Goal: Task Accomplishment & Management: Complete application form

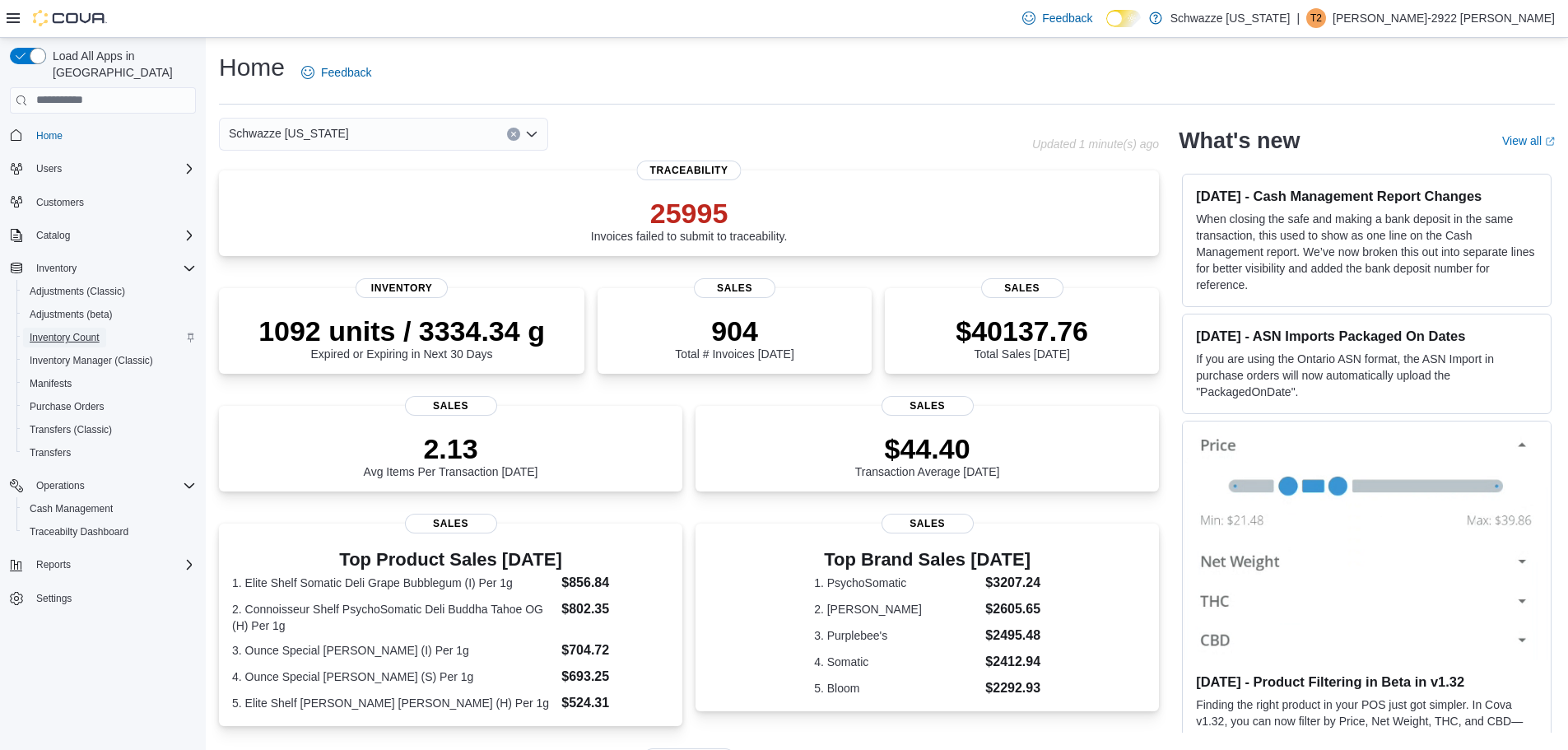
click at [50, 331] on span "Inventory Count" at bounding box center [64, 338] width 70 height 13
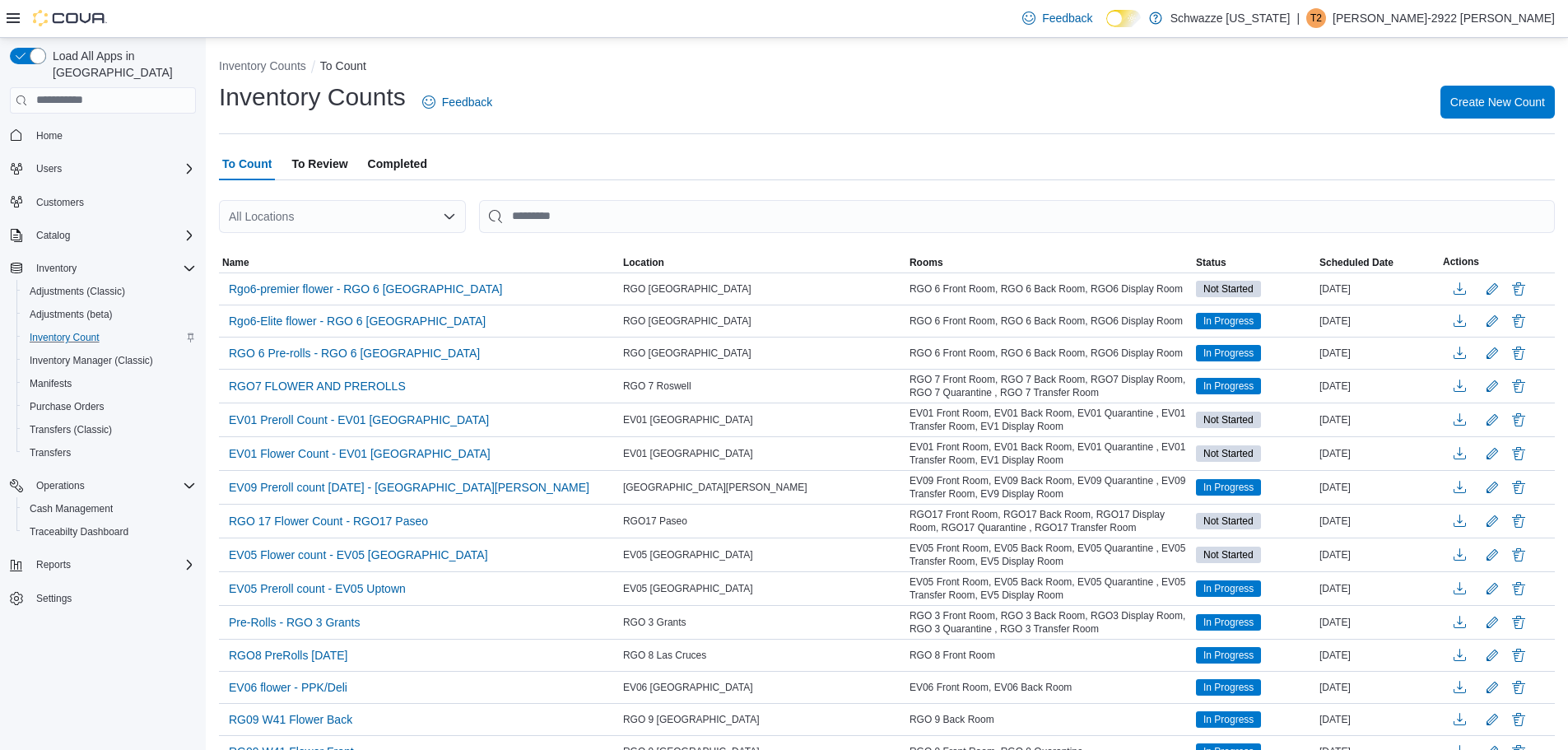
click at [370, 224] on div "All Locations" at bounding box center [343, 216] width 247 height 33
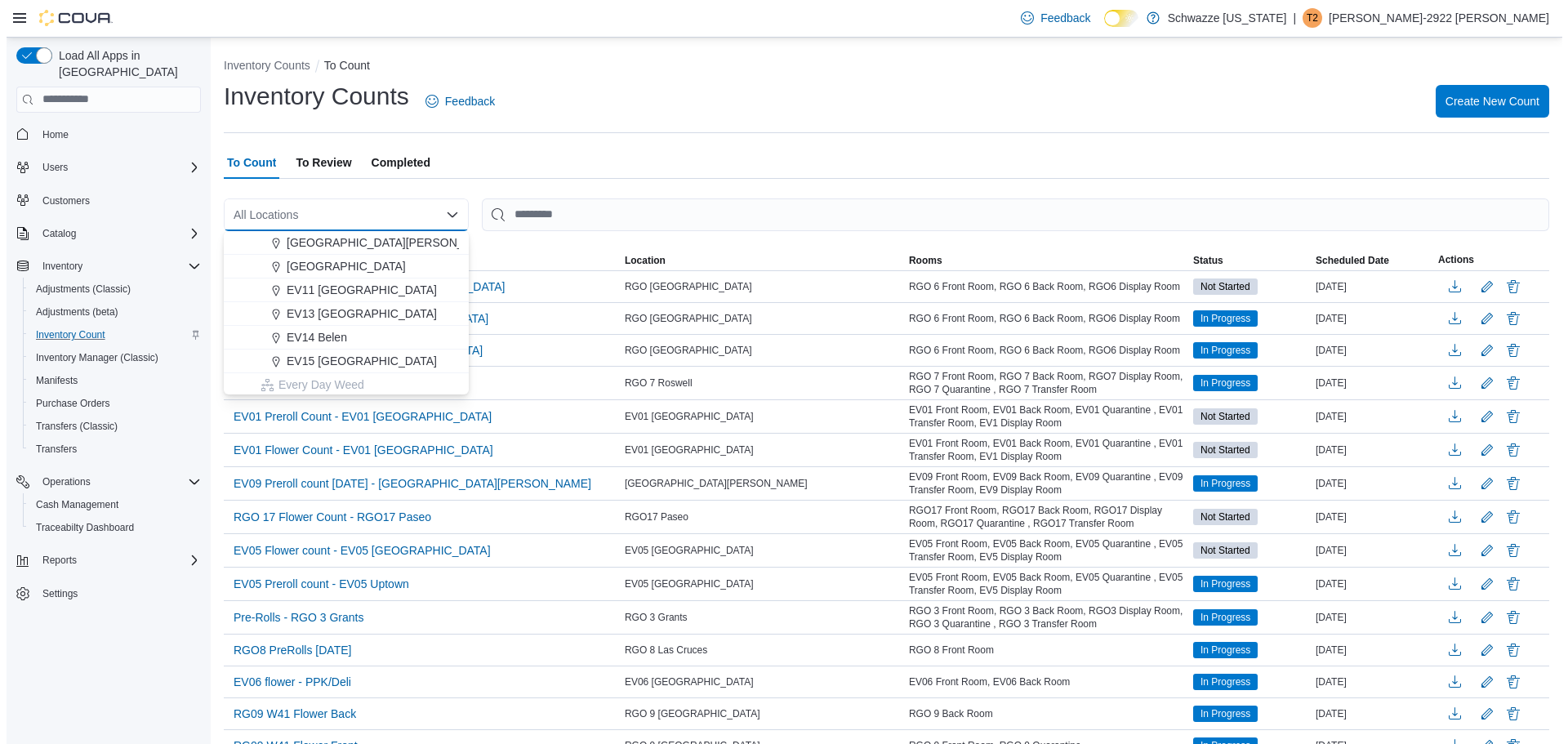
scroll to position [245, 0]
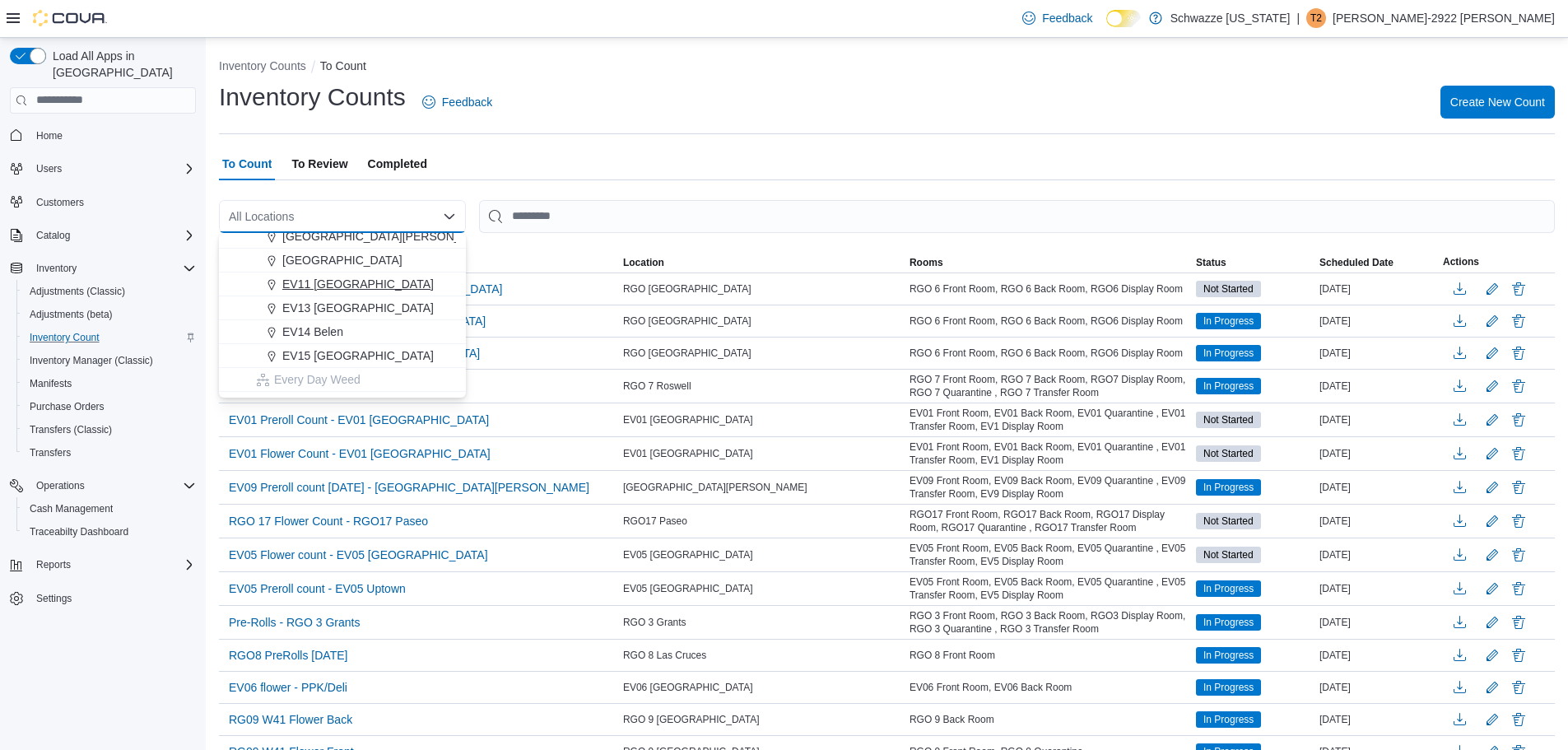
click at [397, 283] on span "EV11 [GEOGRAPHIC_DATA]" at bounding box center [358, 284] width 151 height 17
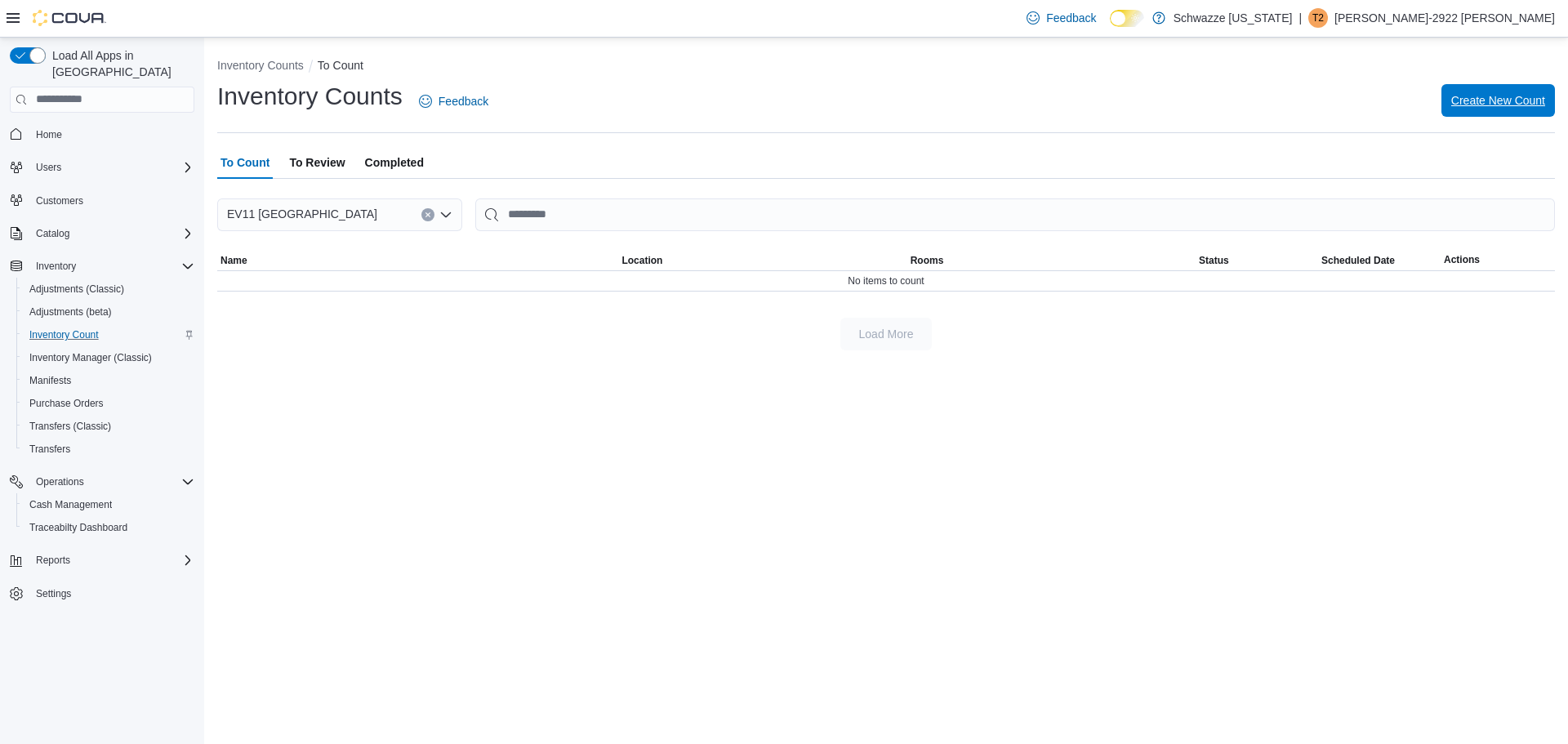
click at [1509, 99] on span "Create New Count" at bounding box center [1498, 101] width 94 height 17
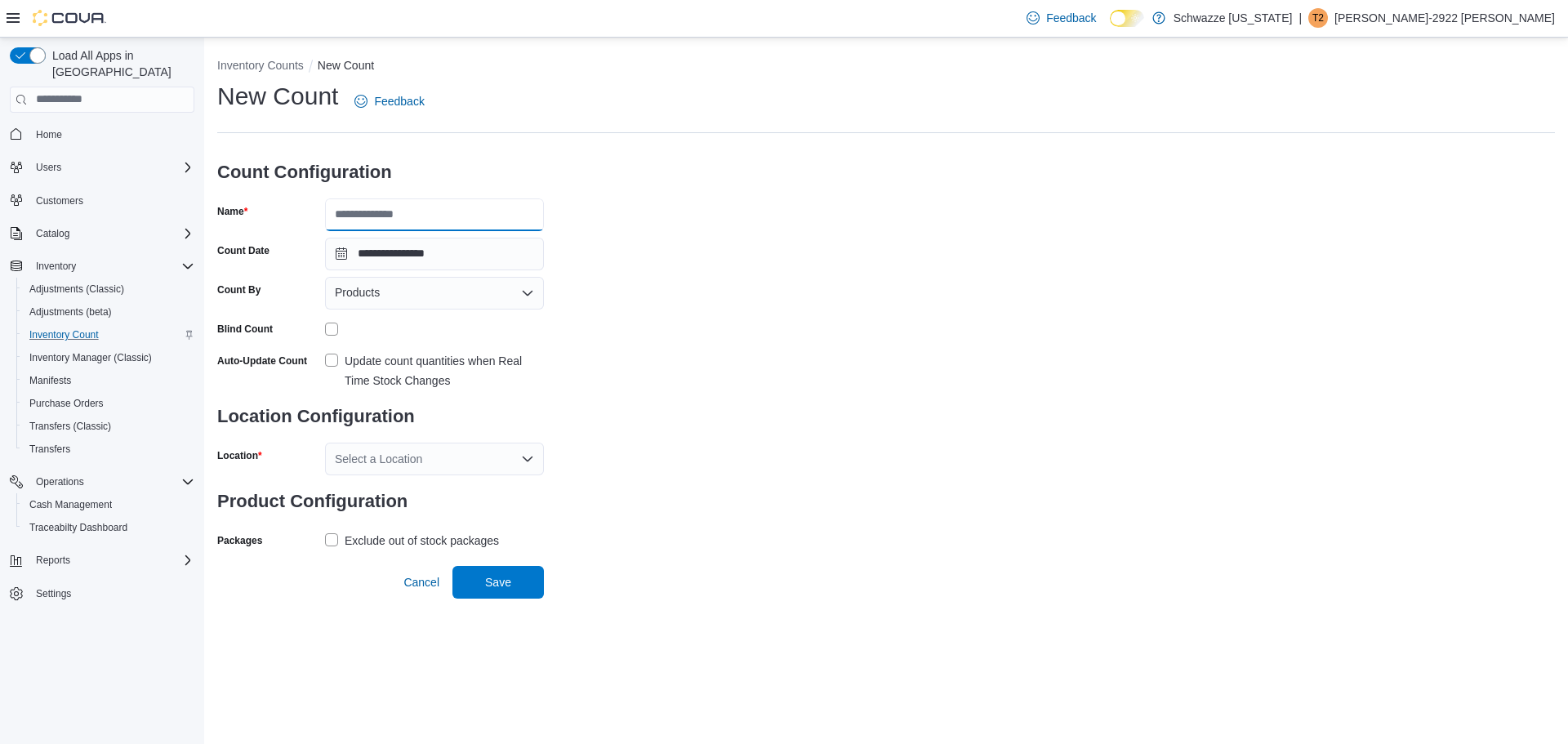
click at [434, 199] on input "Name" at bounding box center [434, 214] width 219 height 33
click at [580, 286] on div "**********" at bounding box center [886, 316] width 1338 height 473
click at [432, 220] on input "******" at bounding box center [434, 214] width 219 height 33
type input "**********"
click at [326, 362] on label "Update count quantities when Real Time Stock Changes" at bounding box center [434, 370] width 219 height 39
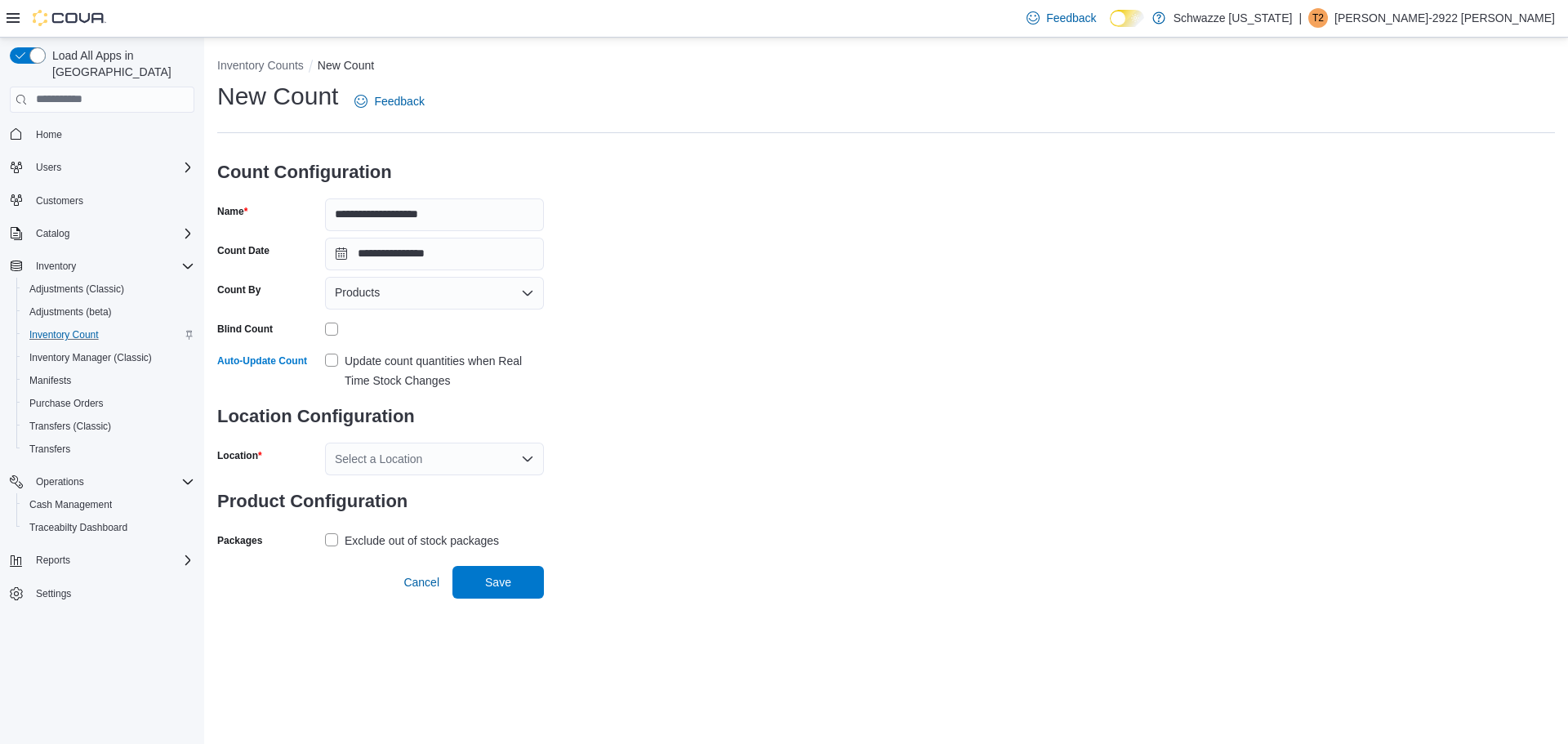
click at [437, 457] on div "Select a Location" at bounding box center [434, 459] width 219 height 33
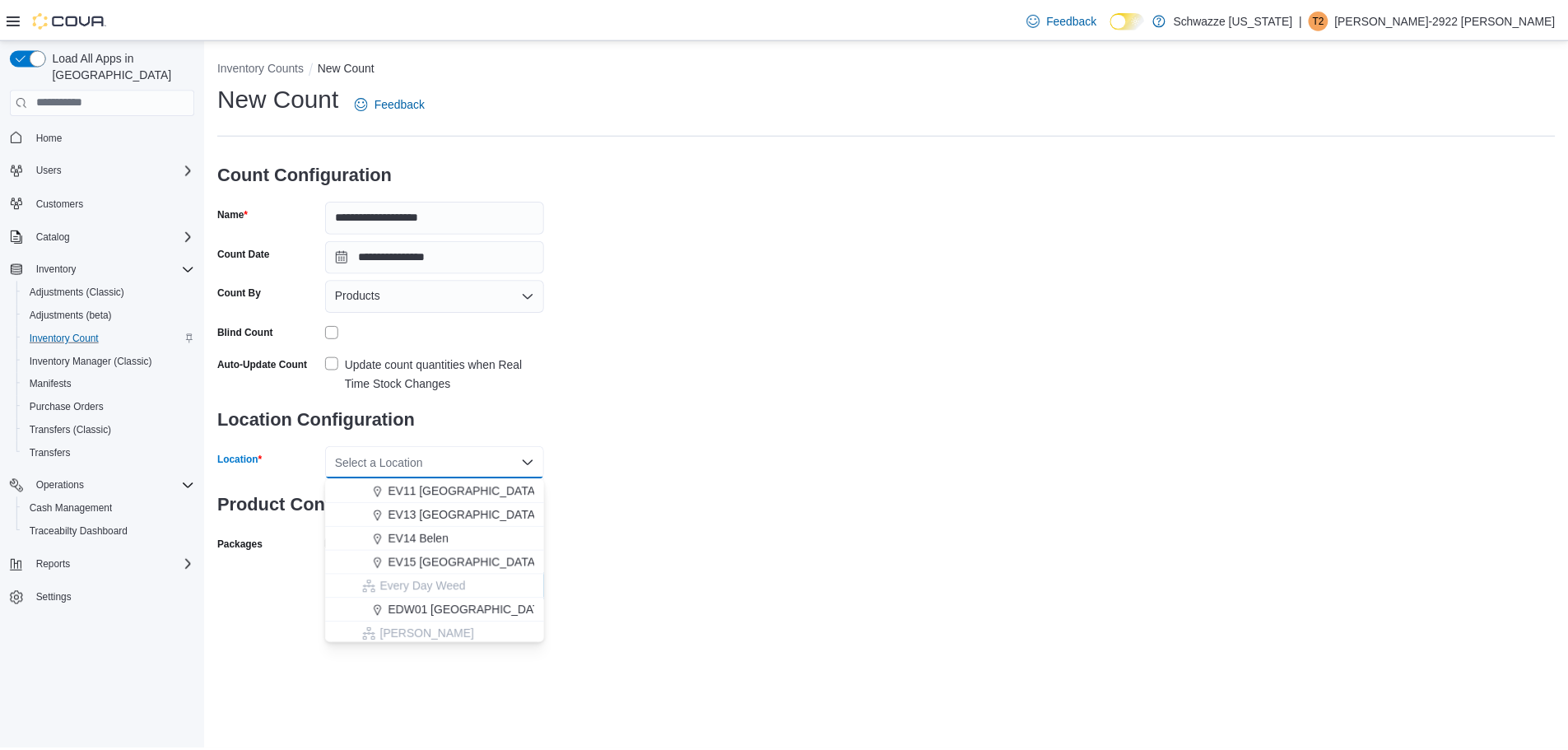
scroll to position [247, 0]
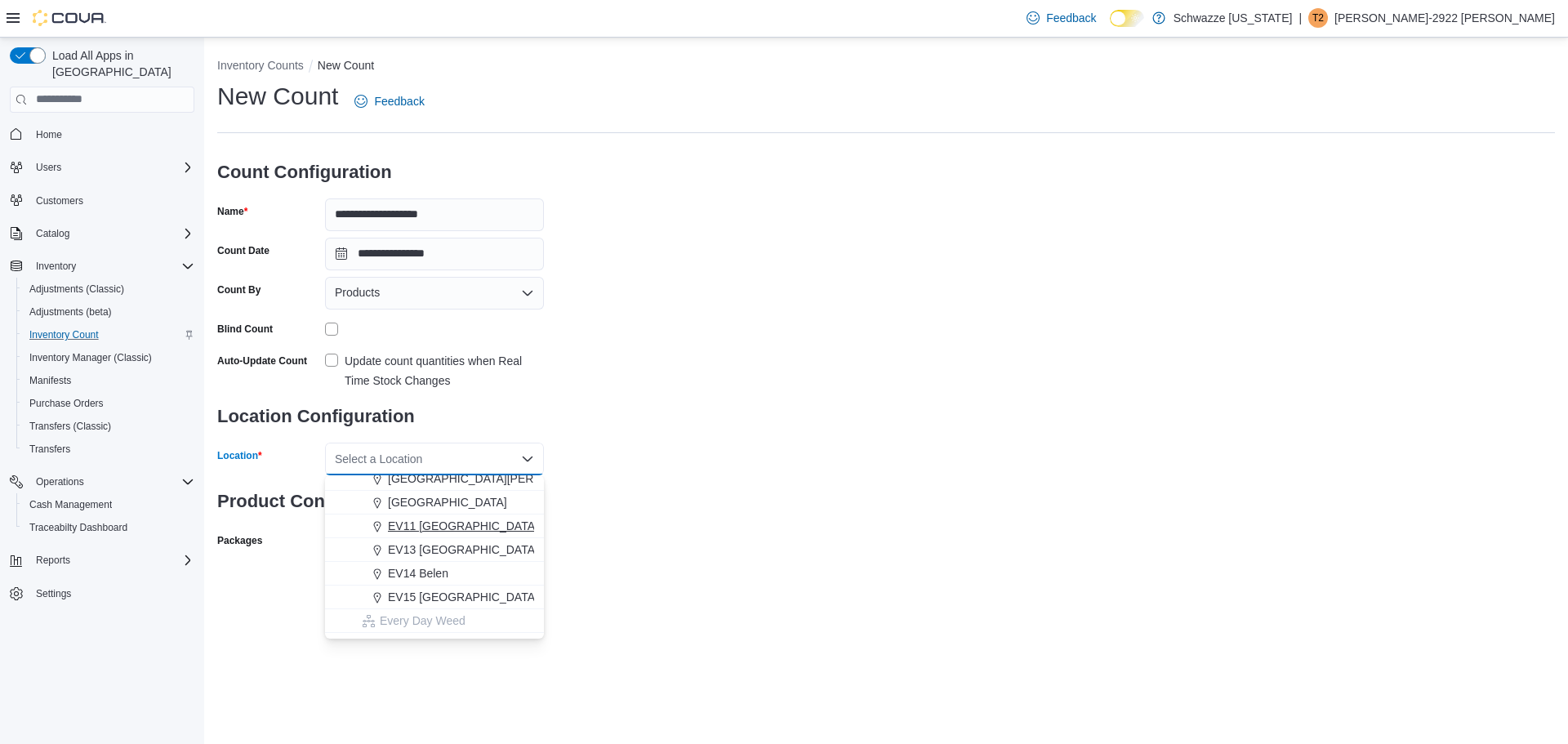
click at [490, 523] on span "EV11 [GEOGRAPHIC_DATA]" at bounding box center [463, 526] width 150 height 17
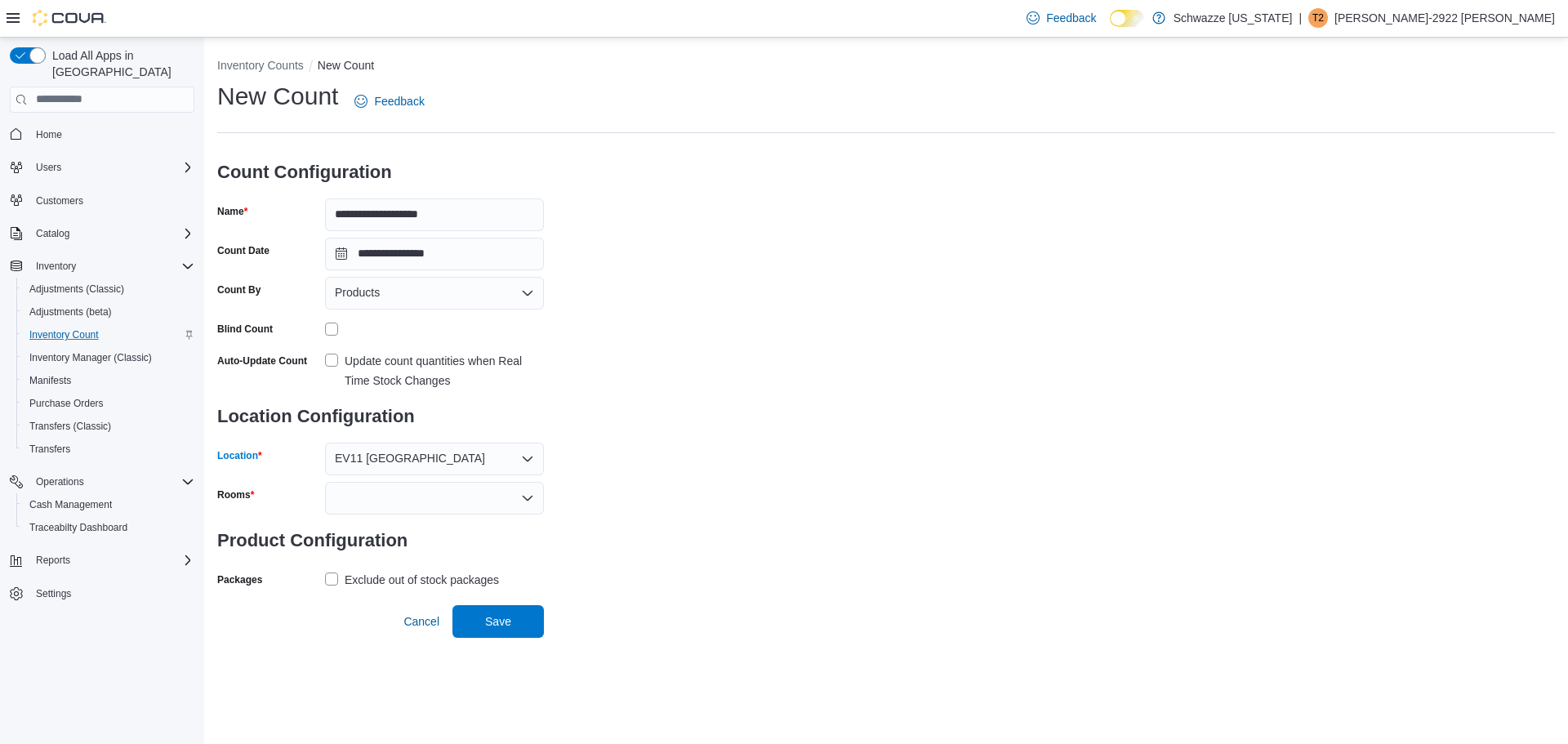
drag, startPoint x: 468, startPoint y: 490, endPoint x: 471, endPoint y: 500, distance: 10.4
click at [468, 494] on div at bounding box center [434, 498] width 219 height 33
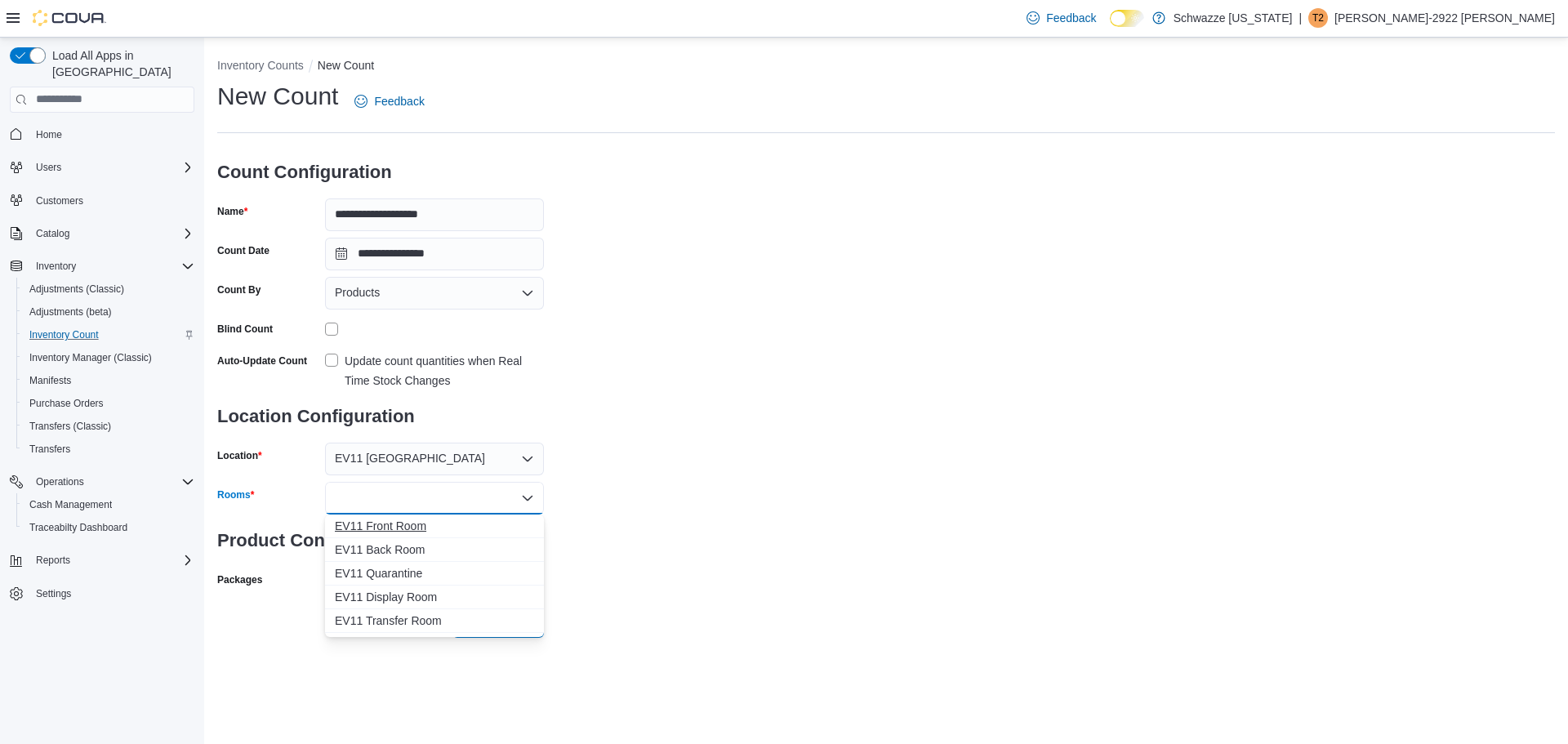
click at [423, 524] on span "EV11 Front Room" at bounding box center [434, 526] width 199 height 17
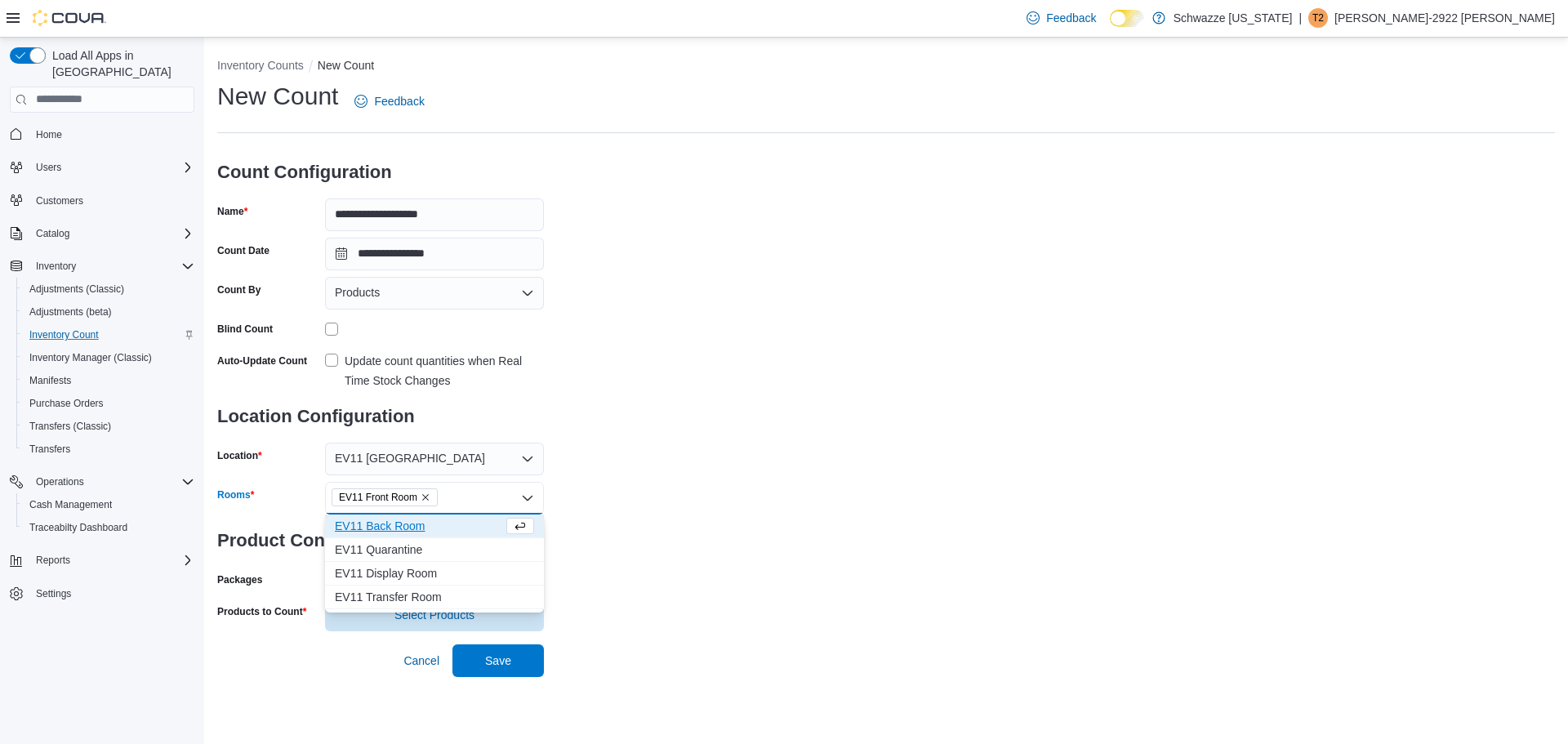
click at [428, 529] on span "EV11 Back Room" at bounding box center [419, 526] width 168 height 17
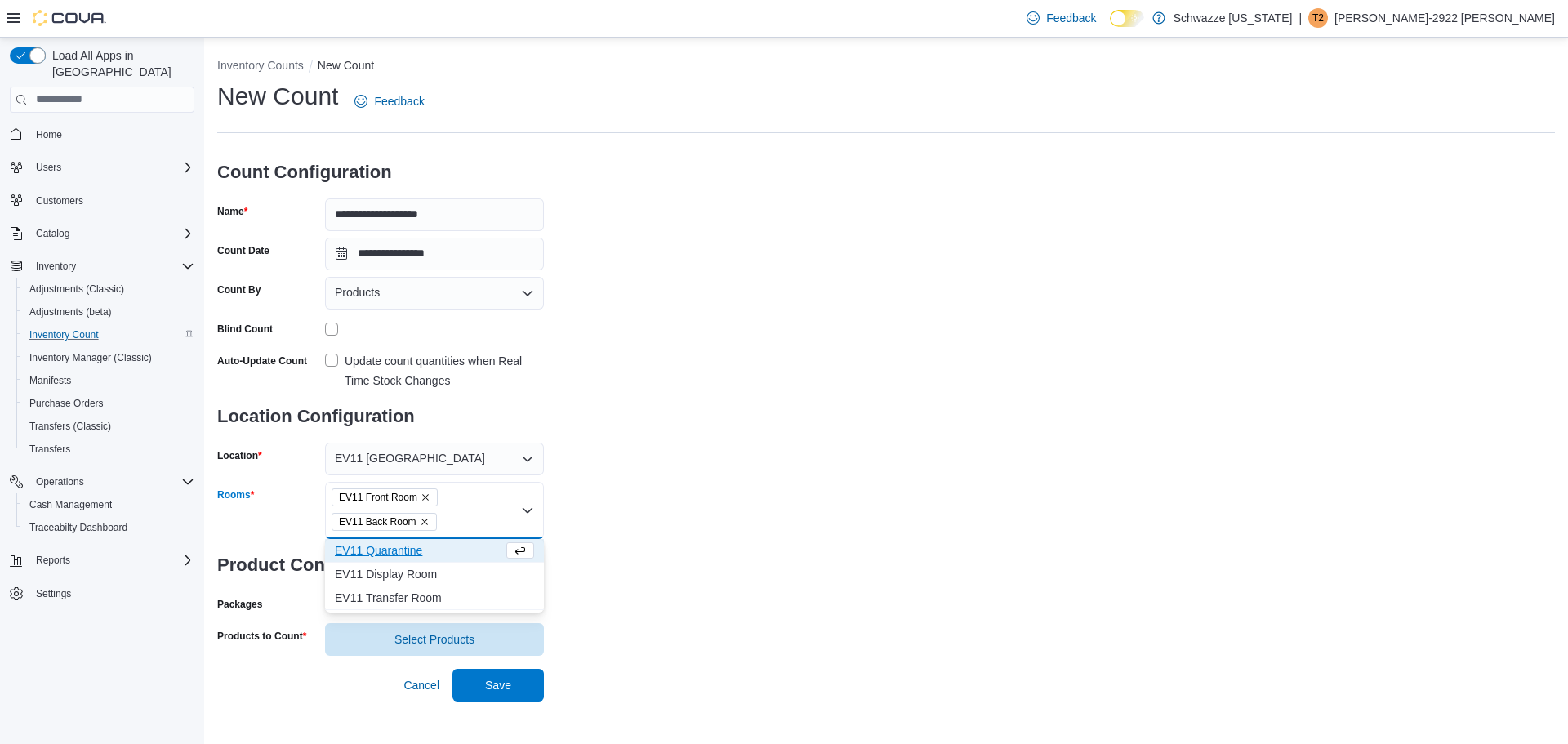
click at [699, 431] on div "**********" at bounding box center [886, 368] width 1338 height 576
click at [338, 601] on label "Exclude out of stock packages" at bounding box center [412, 605] width 174 height 20
click at [412, 644] on span "Select Products" at bounding box center [434, 639] width 80 height 17
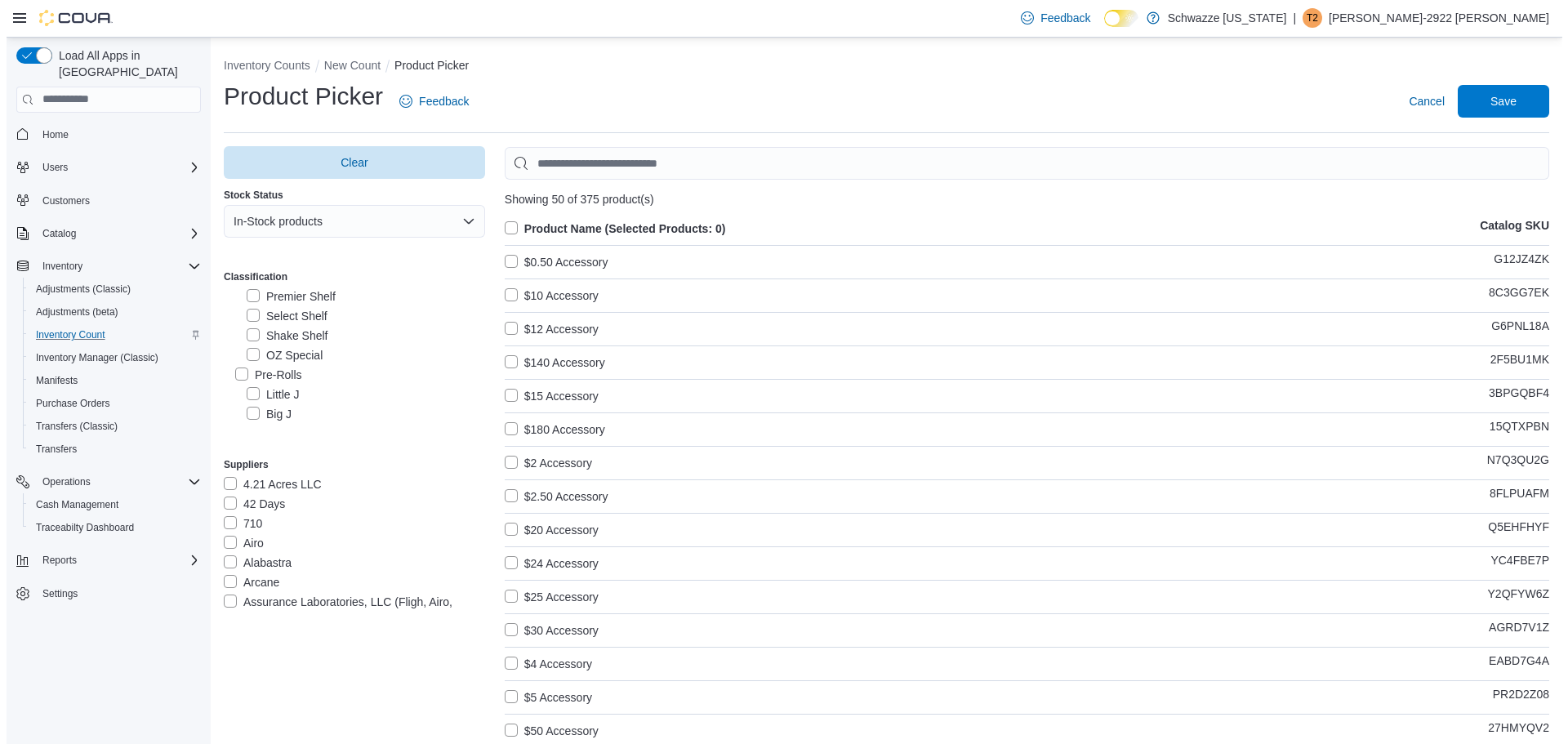
scroll to position [163, 0]
click at [228, 288] on label "Pre-Rolls" at bounding box center [262, 290] width 67 height 20
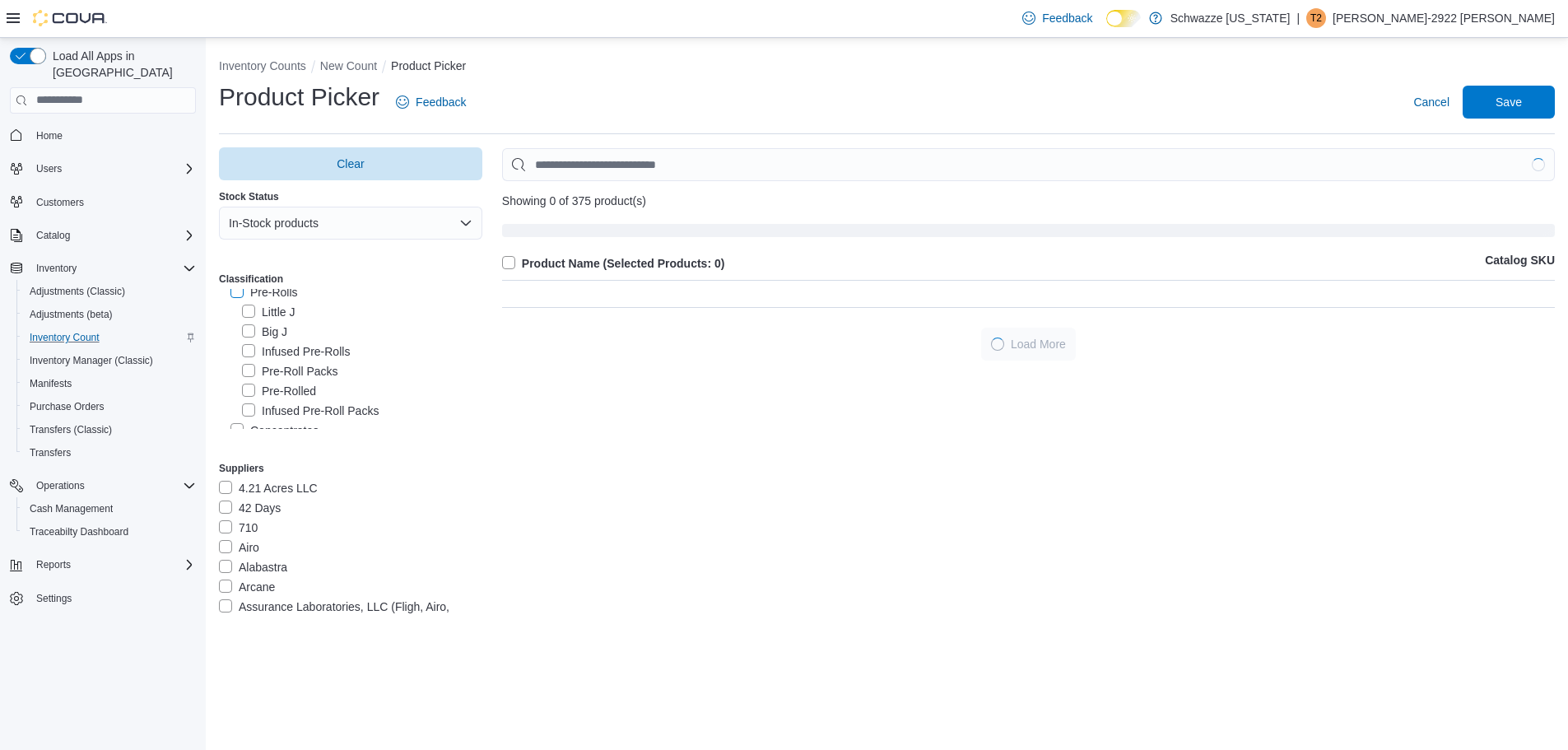
scroll to position [161, 0]
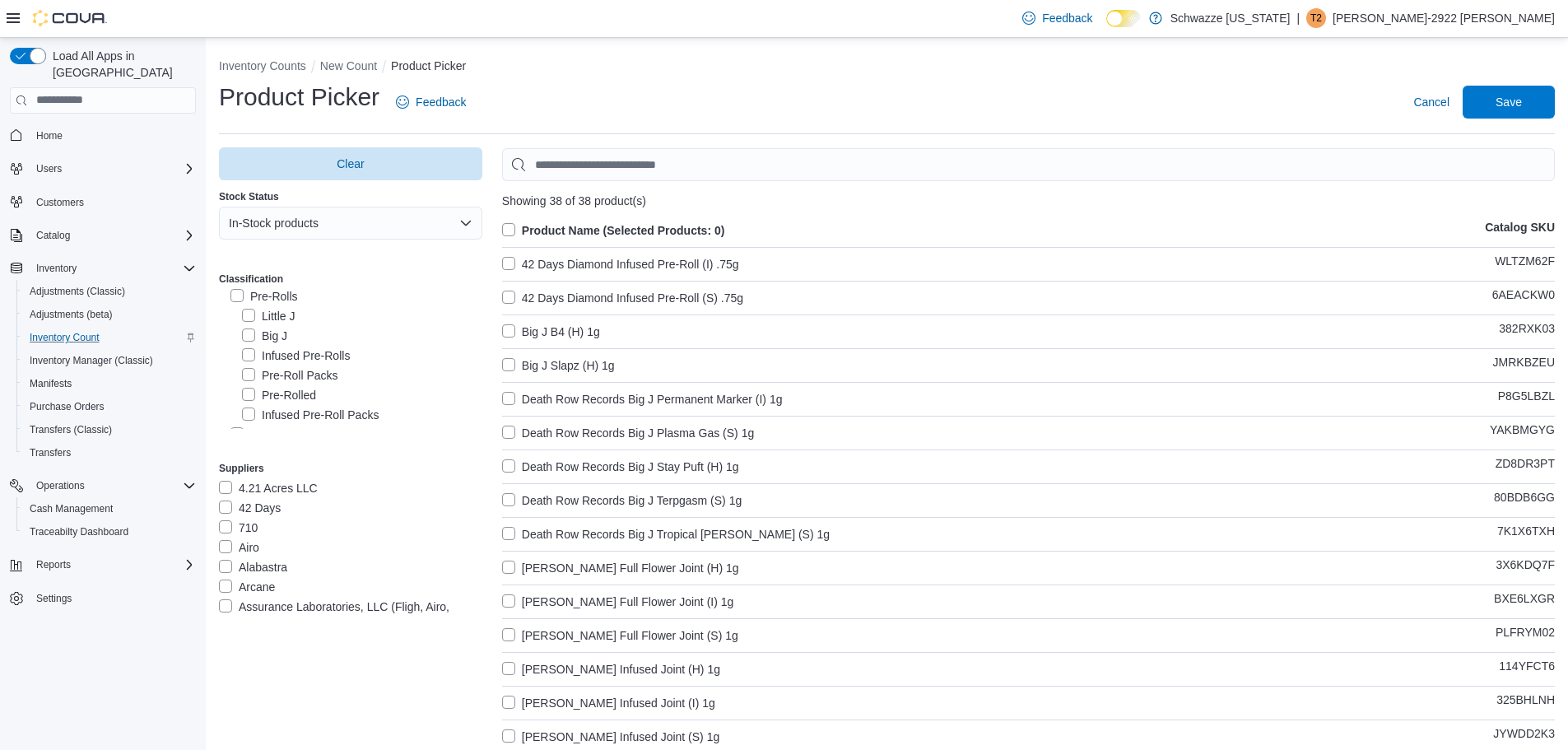
click at [508, 230] on label "Product Name (Selected Products: 0)" at bounding box center [613, 231] width 223 height 20
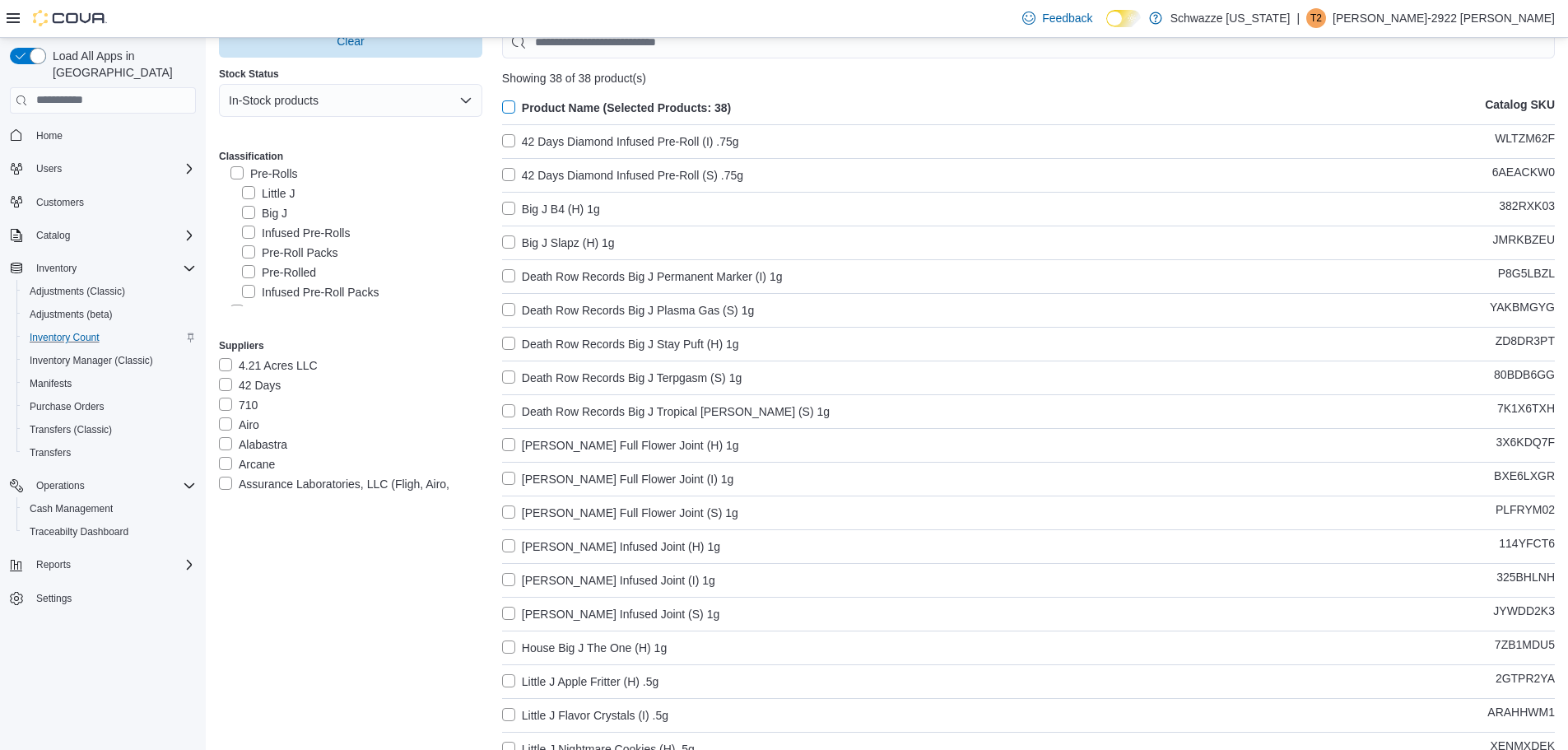
scroll to position [0, 0]
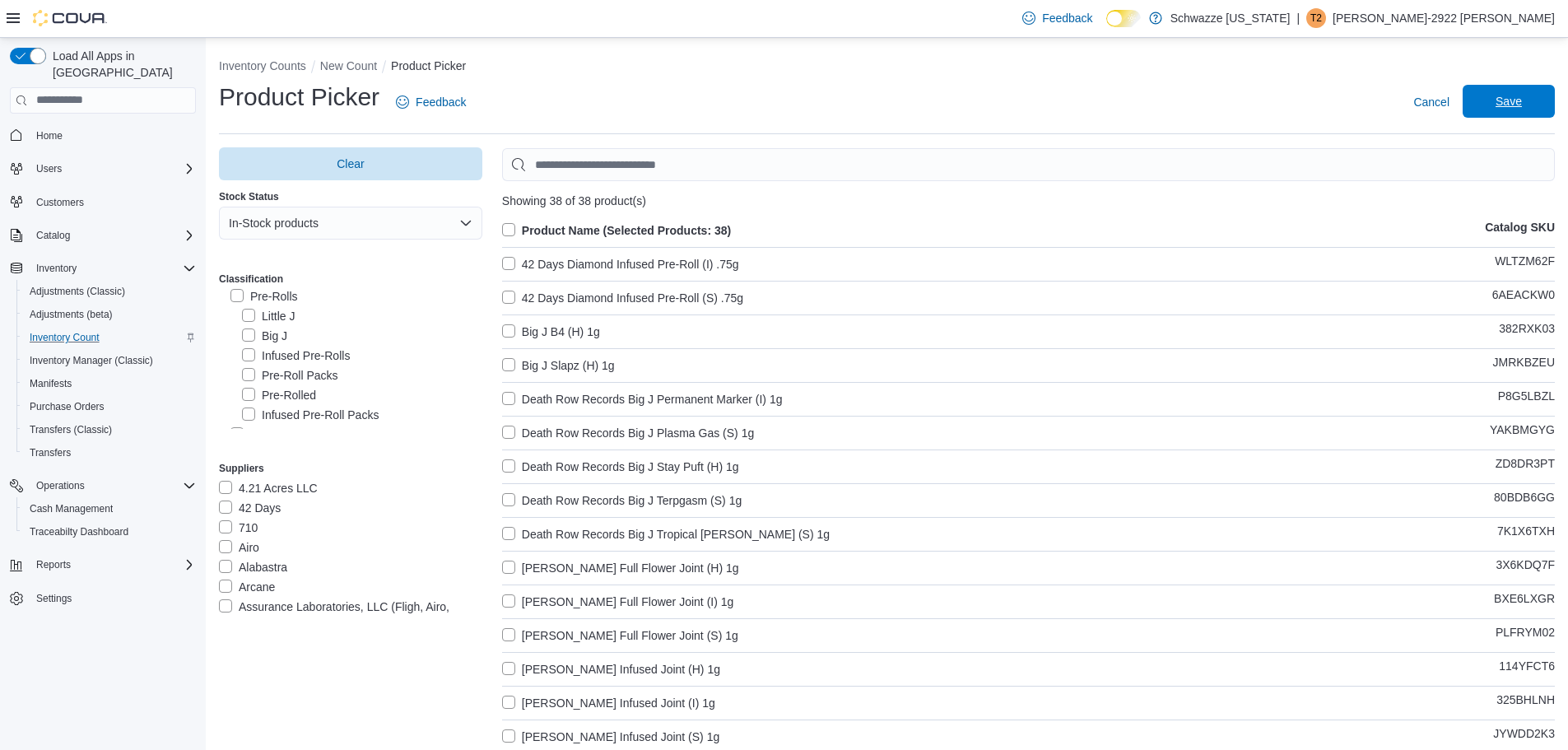
click at [1545, 102] on span "Save" at bounding box center [1508, 101] width 72 height 33
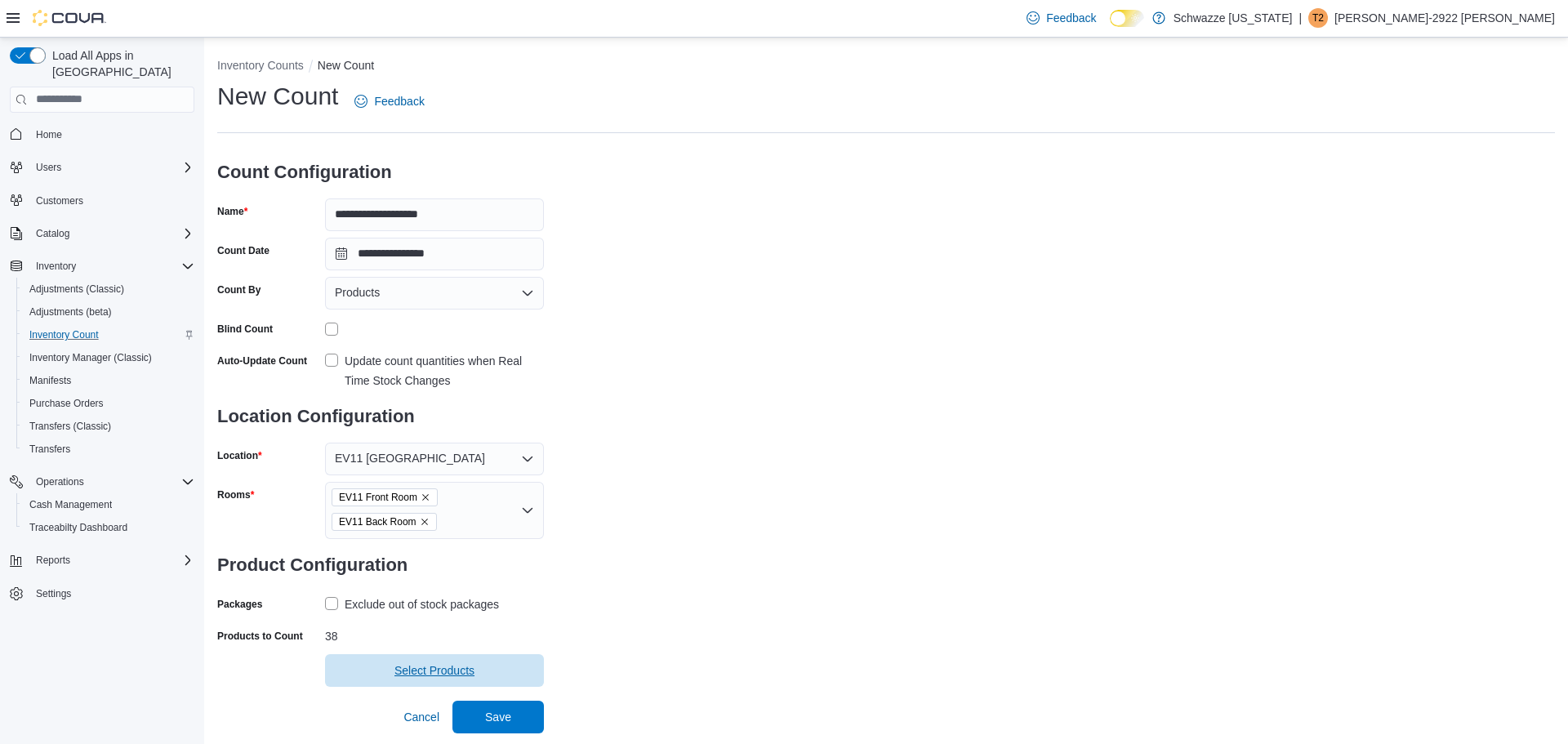
click at [429, 665] on span "Select Products" at bounding box center [434, 671] width 80 height 17
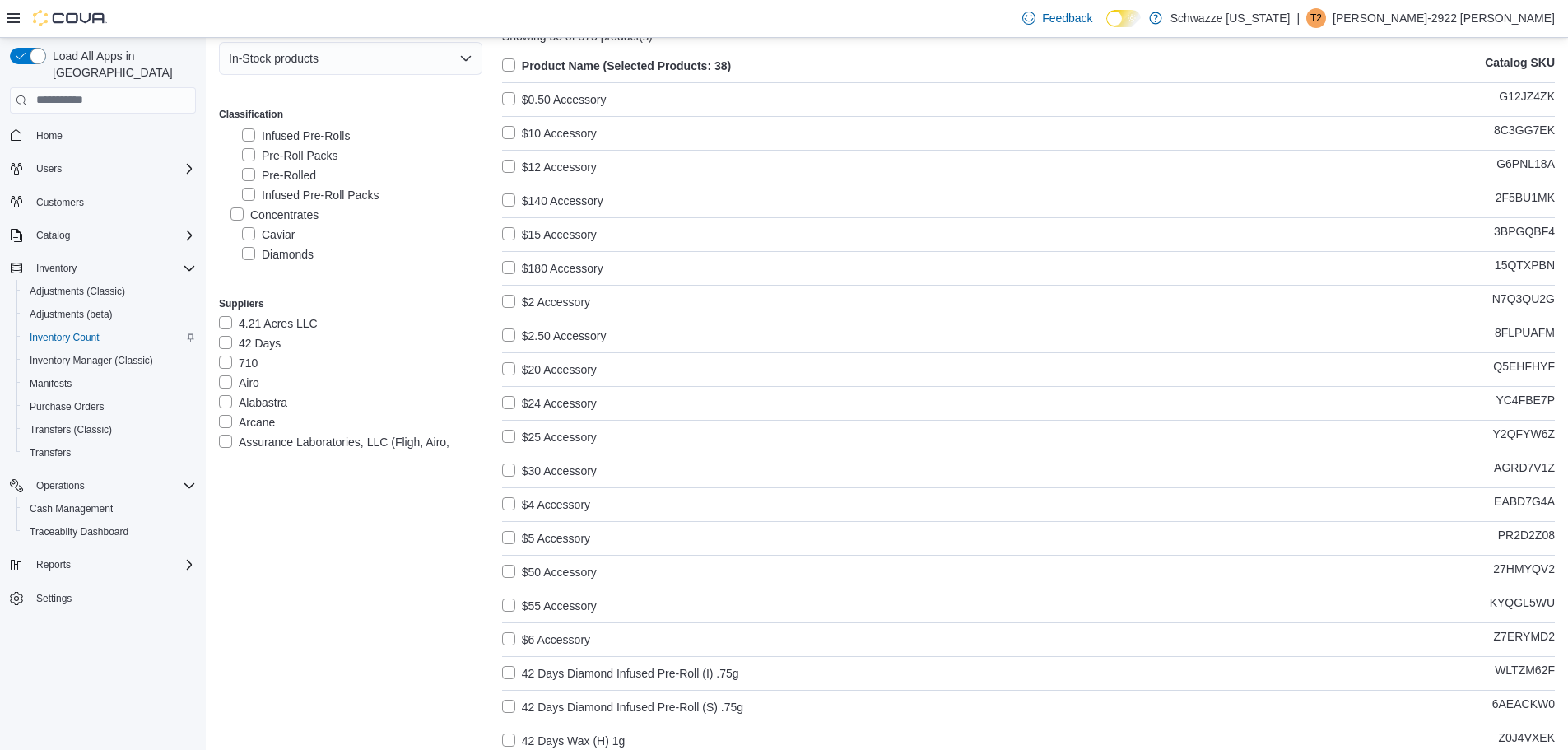
scroll to position [134, 0]
click at [234, 161] on label "Pre-Rolls" at bounding box center [264, 159] width 67 height 20
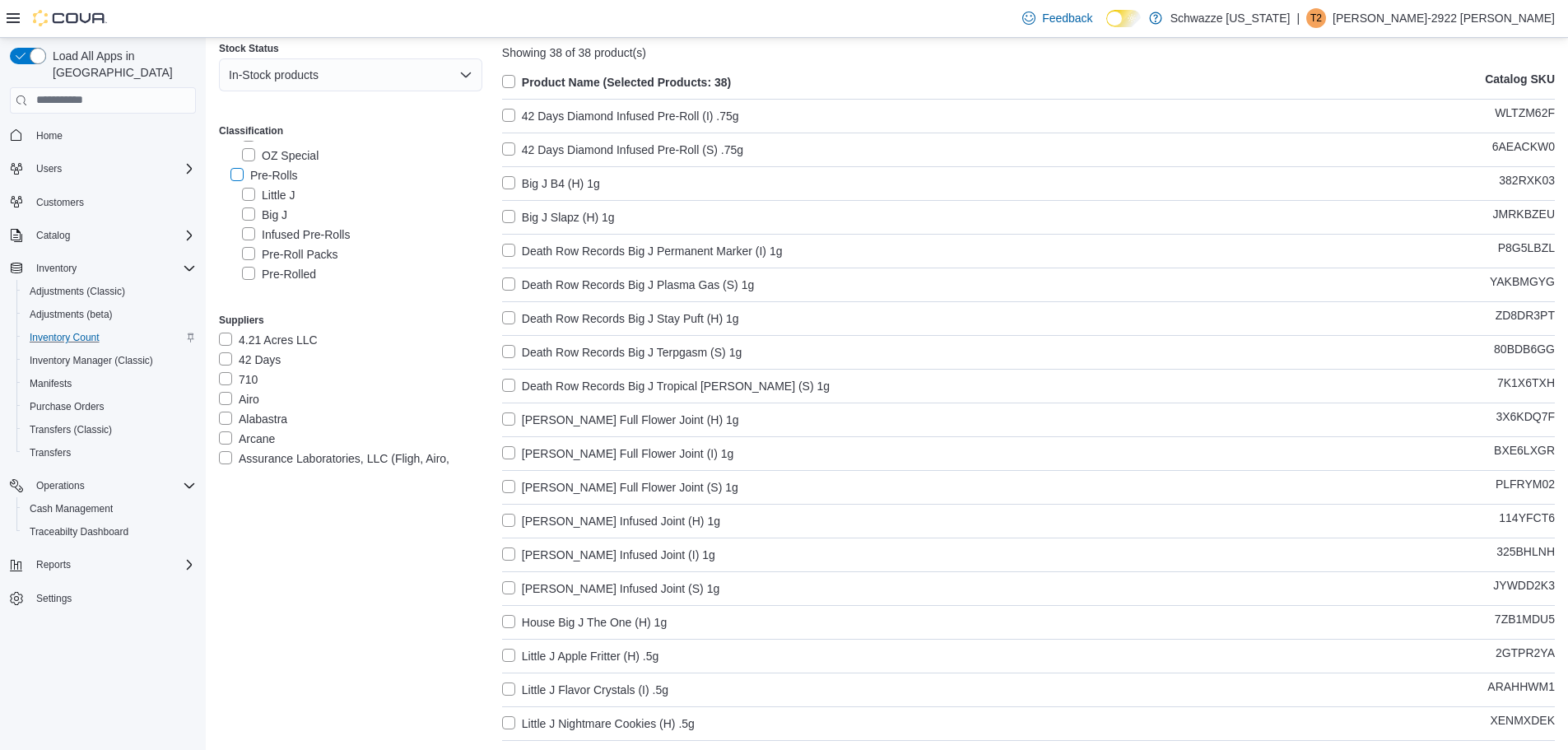
scroll to position [0, 0]
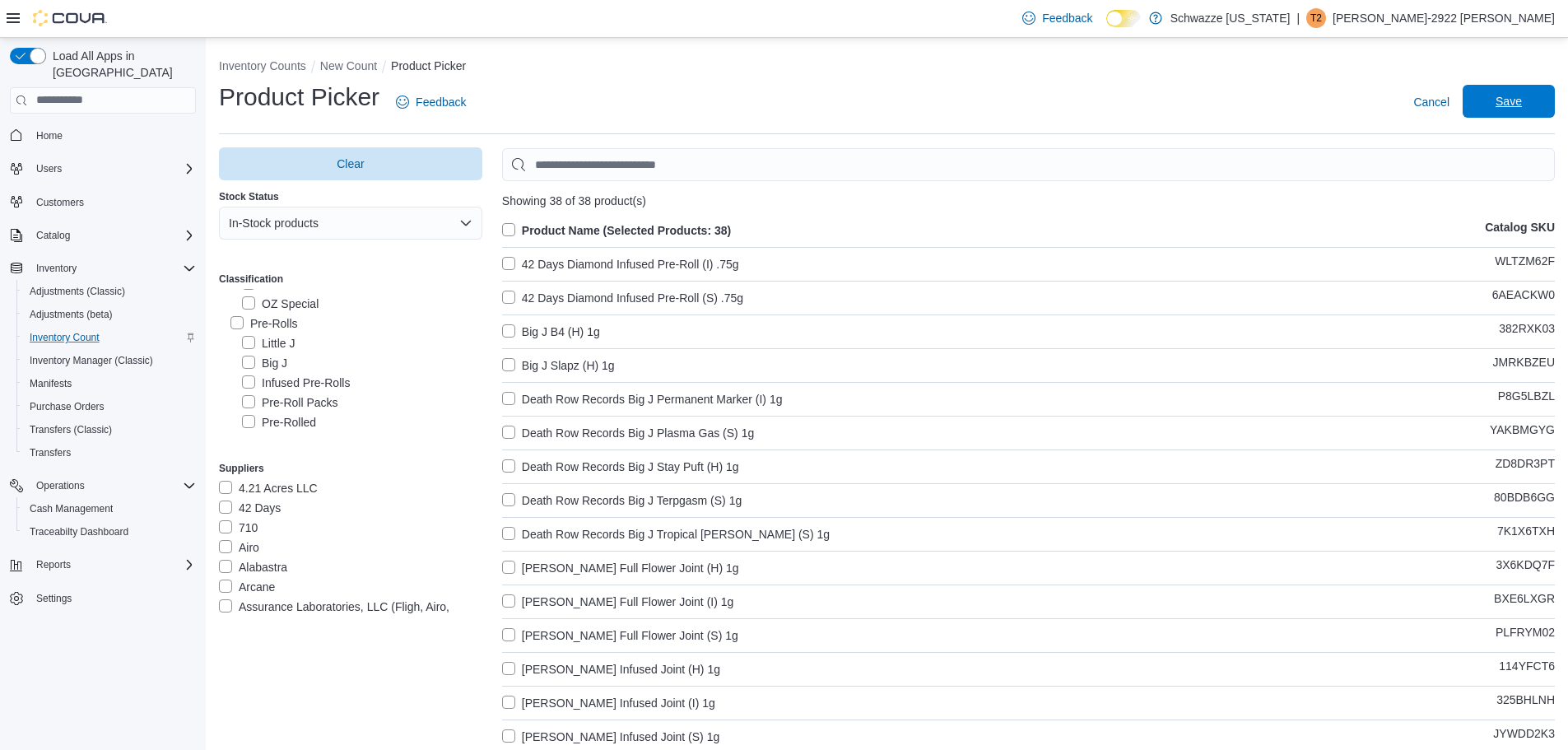
click at [1503, 114] on span "Save" at bounding box center [1508, 101] width 72 height 33
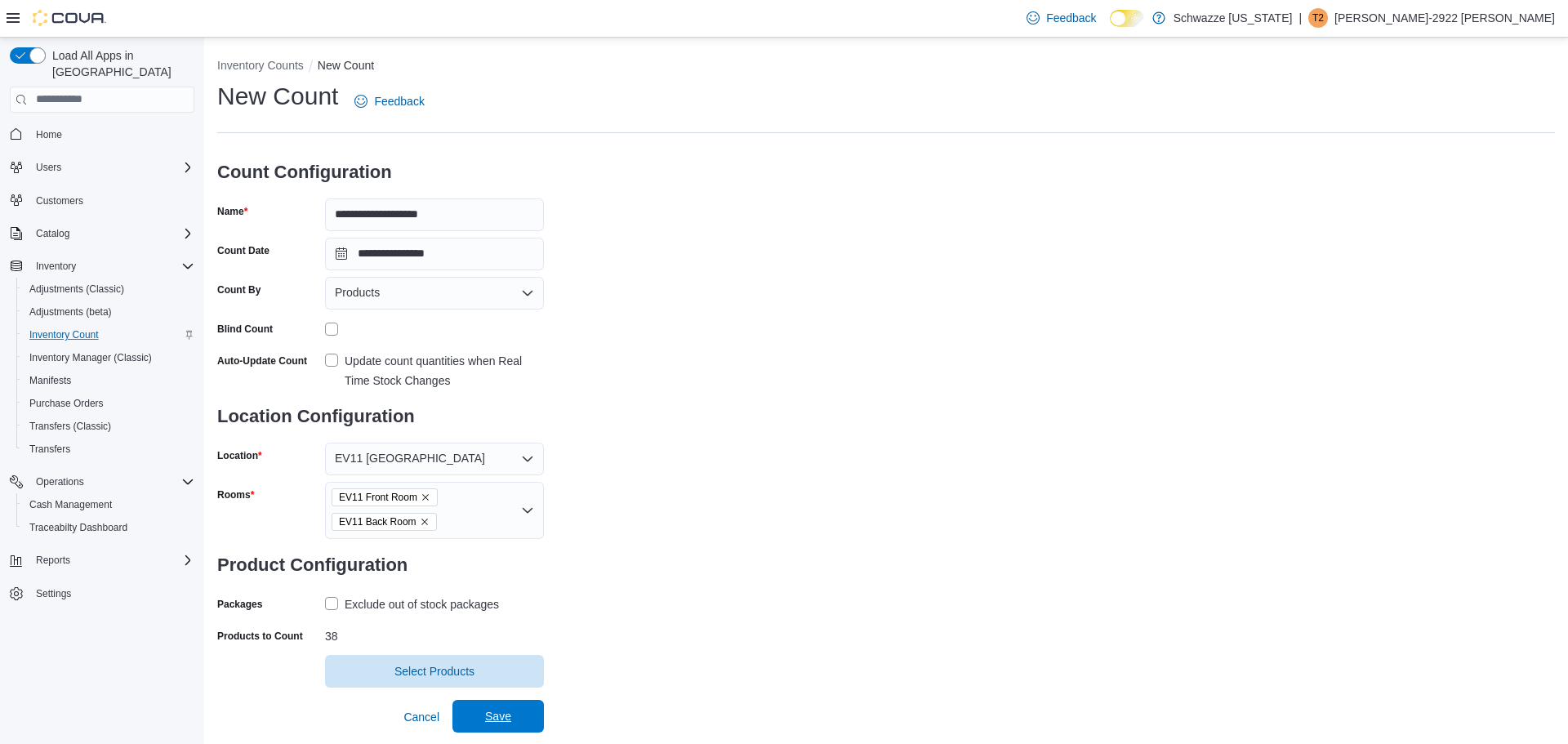
click at [519, 723] on span "Save" at bounding box center [498, 716] width 72 height 33
